Goal: Find specific page/section: Find specific page/section

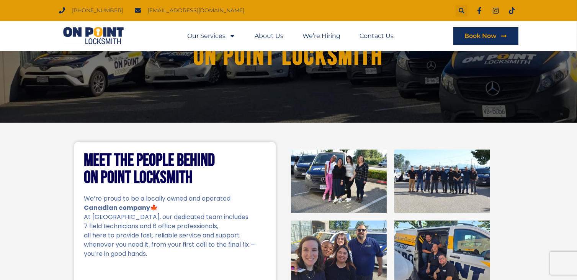
scroll to position [38, 0]
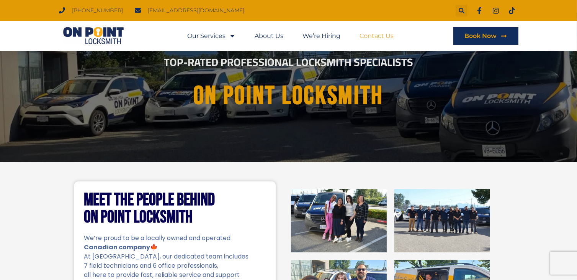
click at [381, 36] on link "Contact Us" at bounding box center [377, 36] width 34 height 18
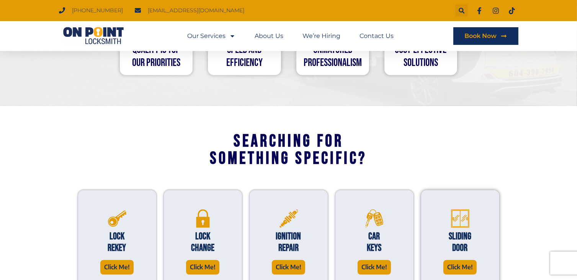
scroll to position [536, 0]
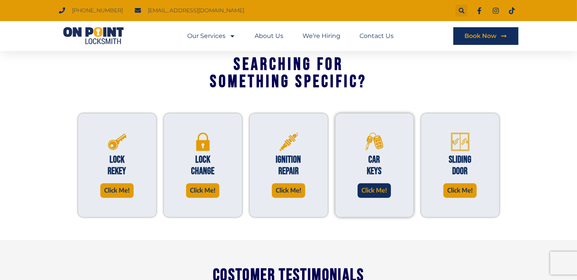
click at [375, 190] on span "Click Me!" at bounding box center [375, 190] width 26 height 10
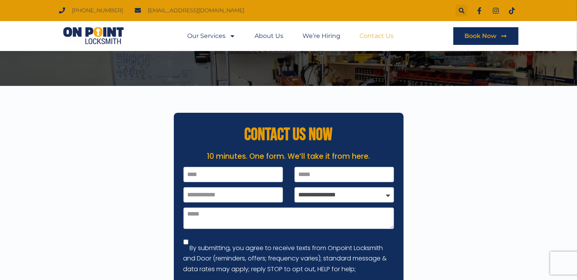
scroll to position [77, 0]
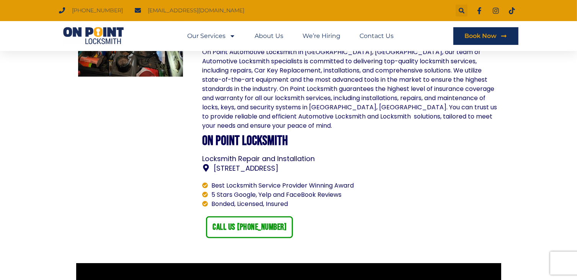
scroll to position [575, 0]
